Goal: Navigation & Orientation: Find specific page/section

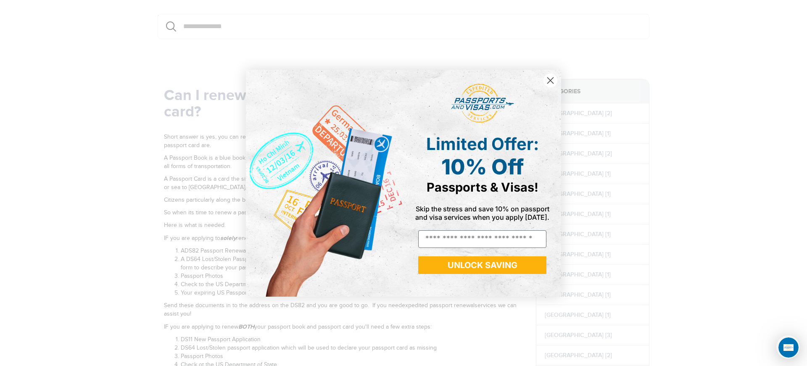
click at [550, 81] on circle "Close dialog" at bounding box center [550, 80] width 14 height 14
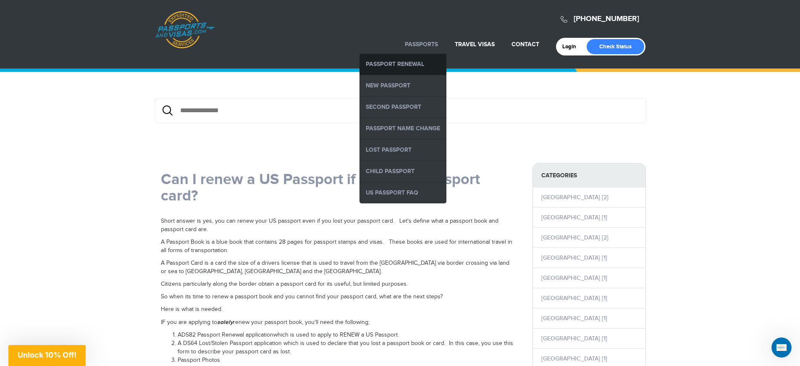
click at [407, 66] on link "Passport Renewal" at bounding box center [403, 64] width 87 height 21
